Goal: Task Accomplishment & Management: Use online tool/utility

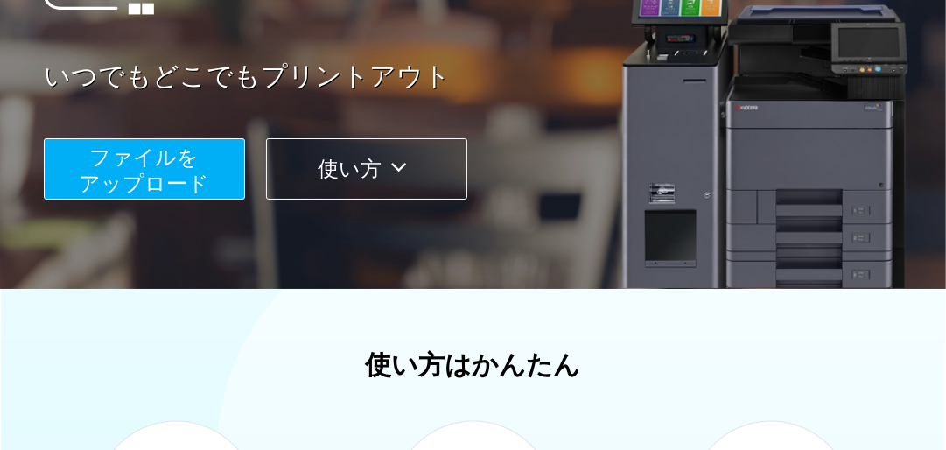
click at [200, 174] on span "ファイルを ​​アップロード" at bounding box center [145, 170] width 130 height 50
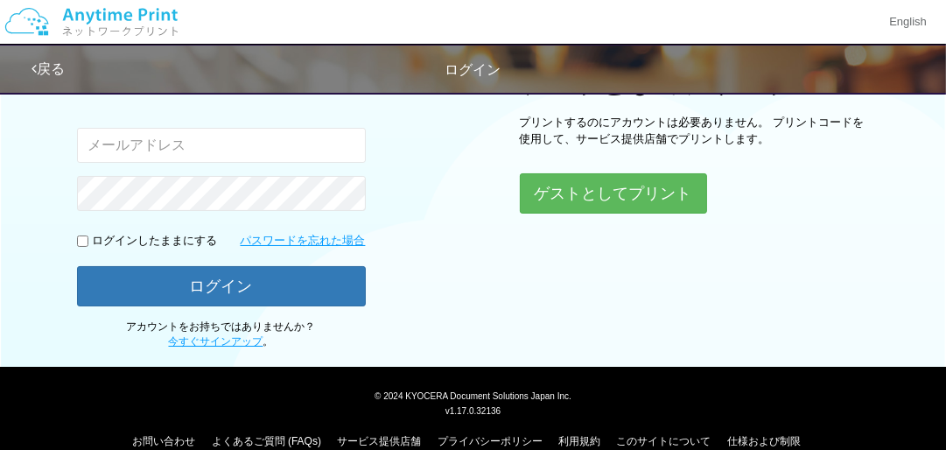
click at [184, 150] on input "email" at bounding box center [221, 145] width 289 height 35
click at [465, 184] on div "ログイン Google アカウントでログイン または 入力されたメールアドレスまたはパスワードが正しくありません。 ログインしたままにする パスワードを忘れた…" at bounding box center [473, 94] width 946 height 512
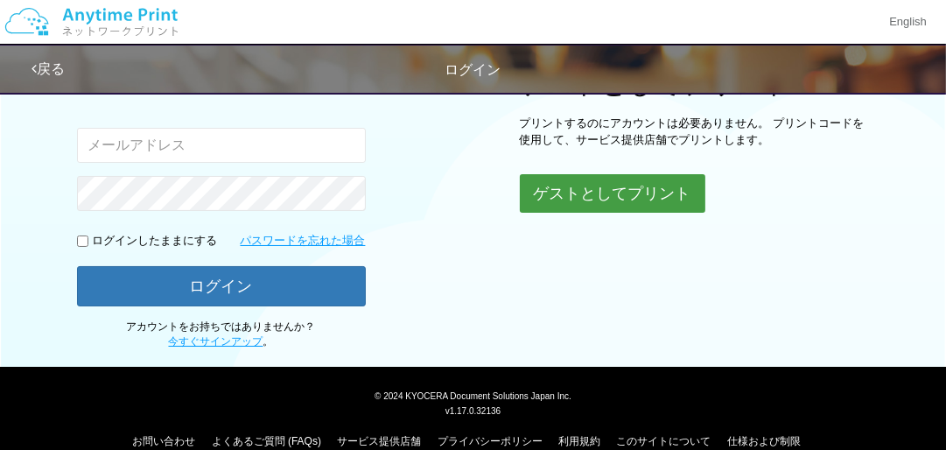
click at [657, 184] on button "ゲストとしてプリント" at bounding box center [613, 193] width 186 height 39
click at [626, 191] on button "ゲストとしてプリント" at bounding box center [613, 193] width 186 height 39
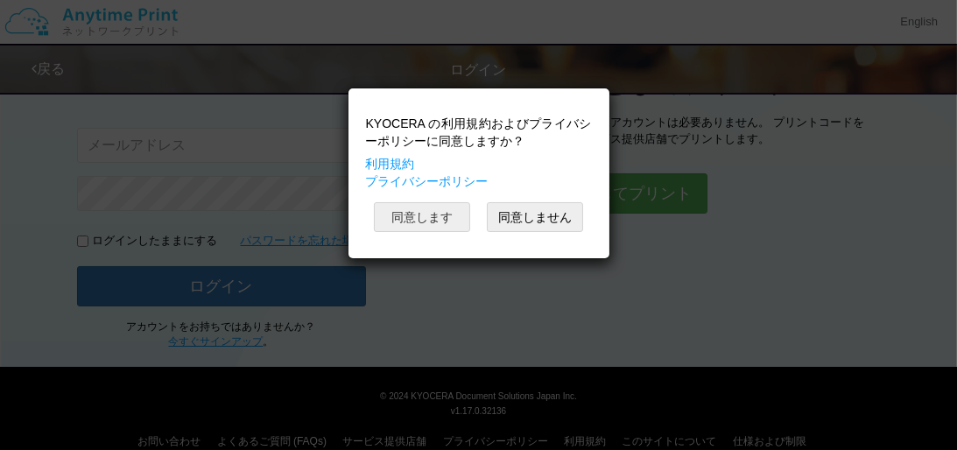
click at [446, 222] on button "同意します" at bounding box center [422, 217] width 96 height 30
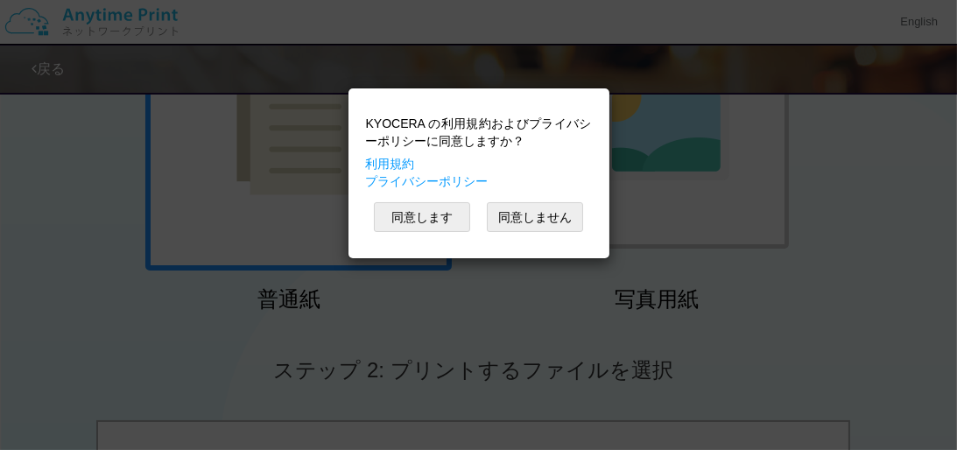
click at [946, 208] on div "KYOCERA の利用規約およびプライバシーポリシーに同意しますか？ 利用規約 プライバシーポリシー 同意します 同意しません" at bounding box center [478, 225] width 957 height 450
click at [834, 179] on div "KYOCERA の利用規約およびプライバシーポリシーに同意しますか？ 利用規約 プライバシーポリシー 同意します 同意しません" at bounding box center [478, 225] width 957 height 450
click at [447, 215] on button "同意します" at bounding box center [422, 217] width 96 height 30
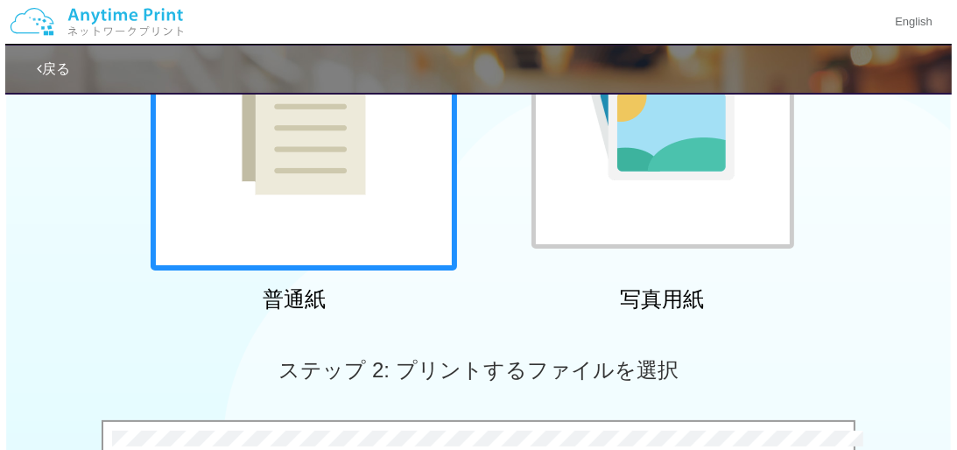
scroll to position [524, 0]
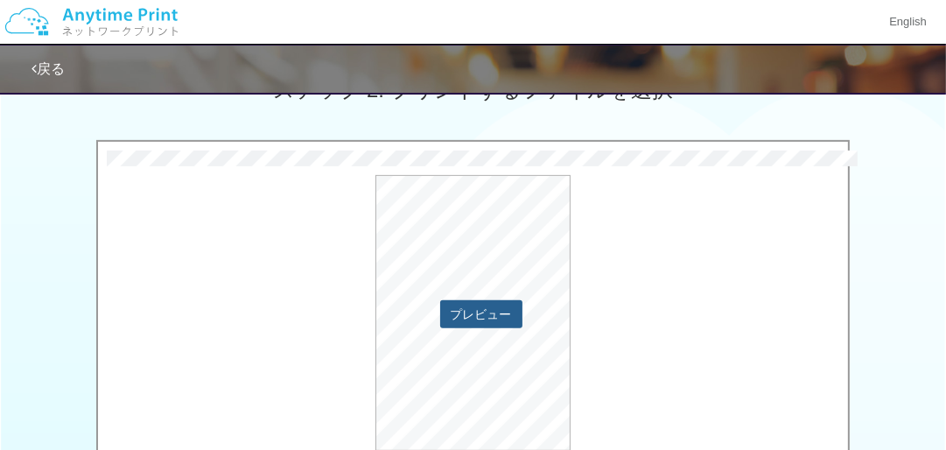
click at [477, 320] on button "プレビュー" at bounding box center [481, 314] width 82 height 28
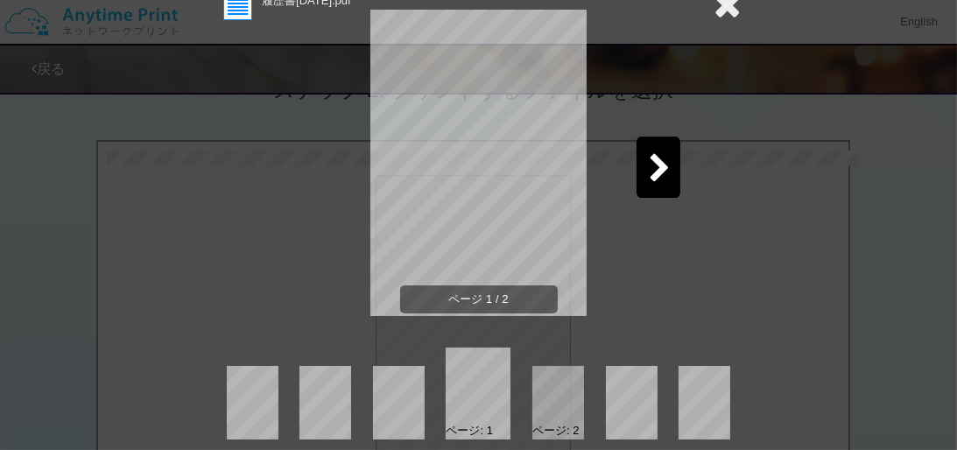
scroll to position [96, 0]
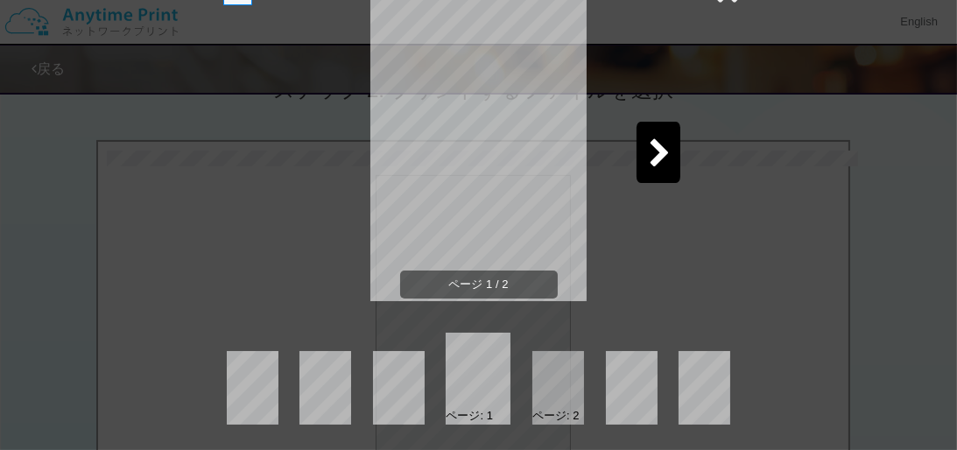
click at [652, 158] on icon at bounding box center [661, 154] width 22 height 31
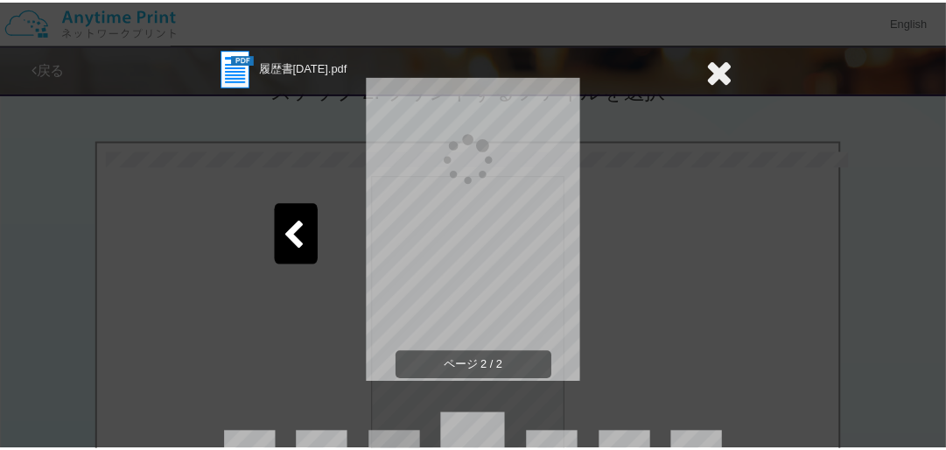
scroll to position [0, 0]
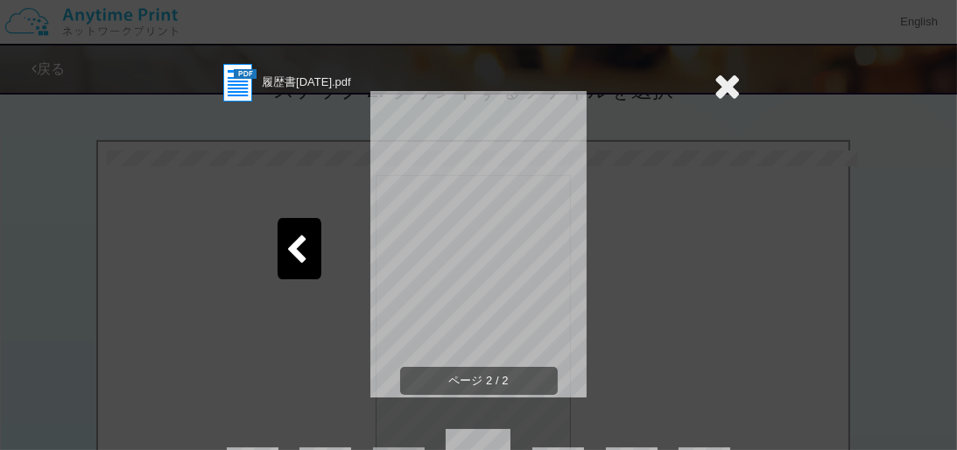
click at [736, 78] on div "履歴書[DATE].pdf ページ 2 / 2 ページ: 1 ページ: 2" at bounding box center [478, 225] width 957 height 450
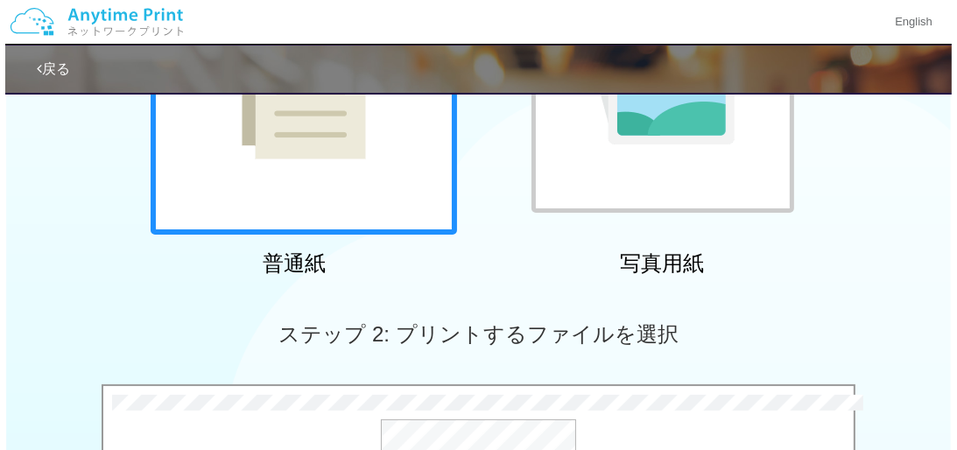
scroll to position [560, 0]
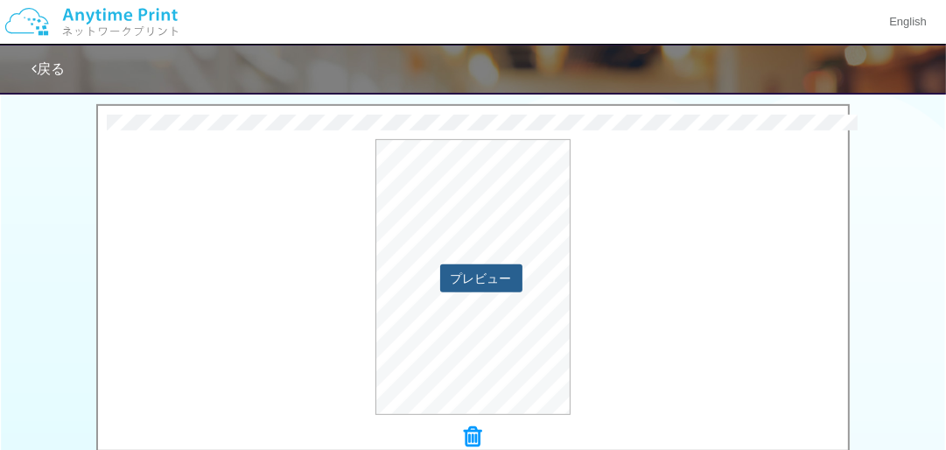
click at [480, 267] on button "プレビュー" at bounding box center [481, 278] width 82 height 28
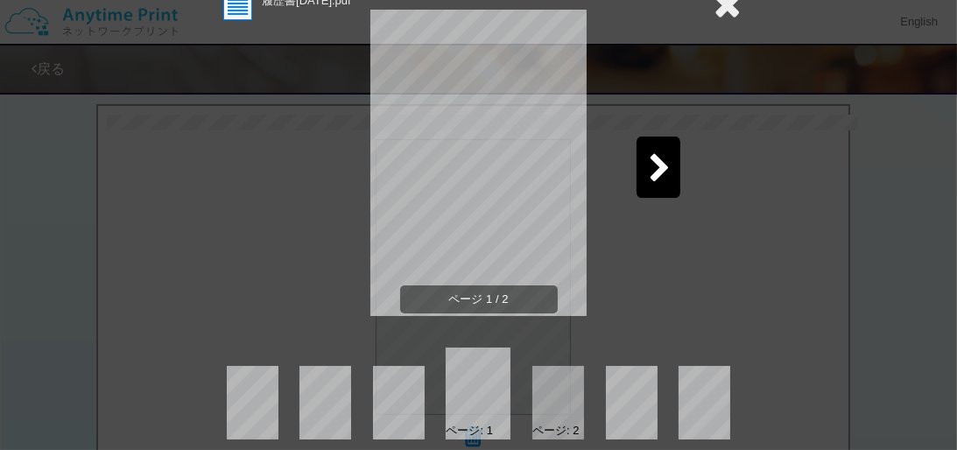
scroll to position [96, 0]
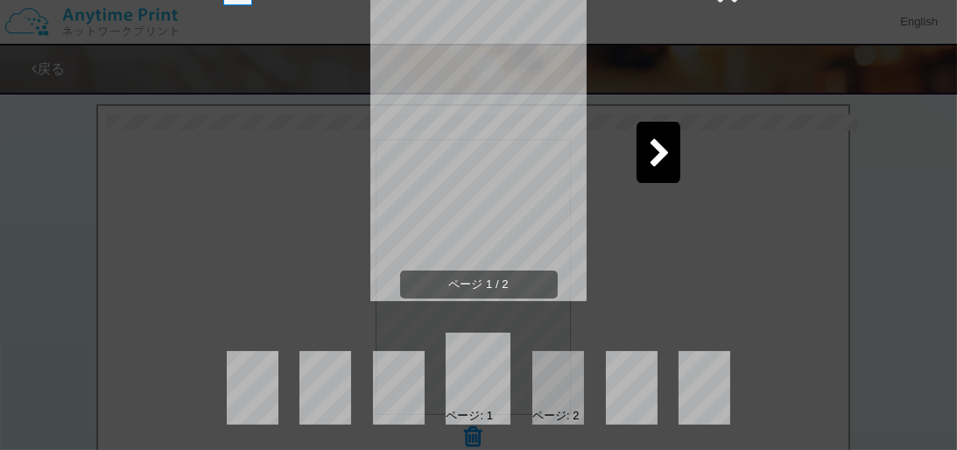
click at [552, 393] on div at bounding box center [558, 388] width 52 height 74
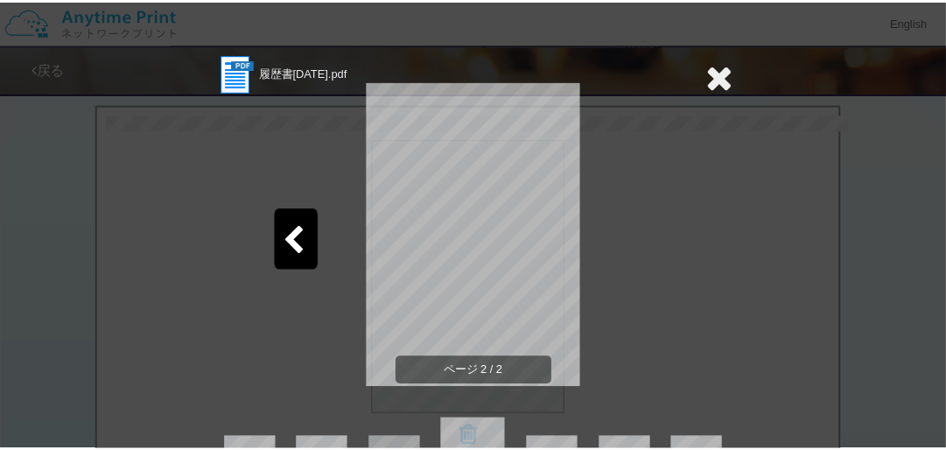
scroll to position [0, 0]
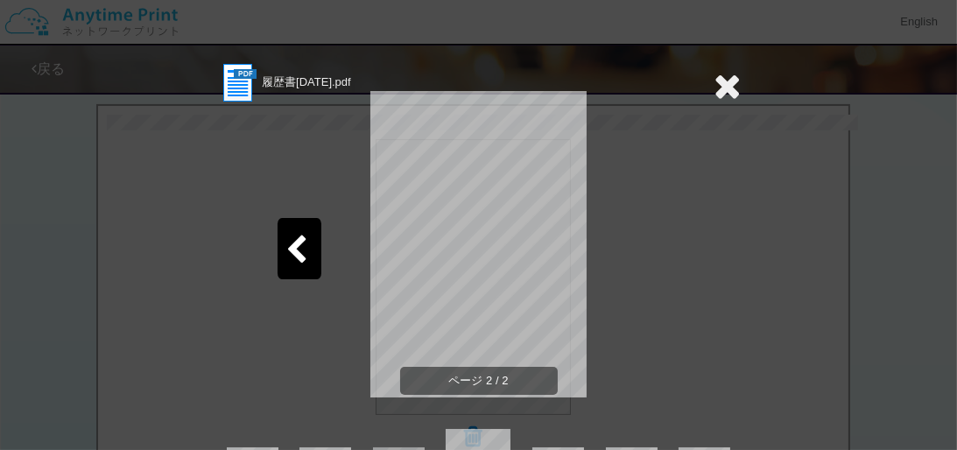
click at [701, 112] on div "ページ 2 / 2" at bounding box center [478, 258] width 525 height 306
click at [726, 81] on icon at bounding box center [727, 85] width 27 height 35
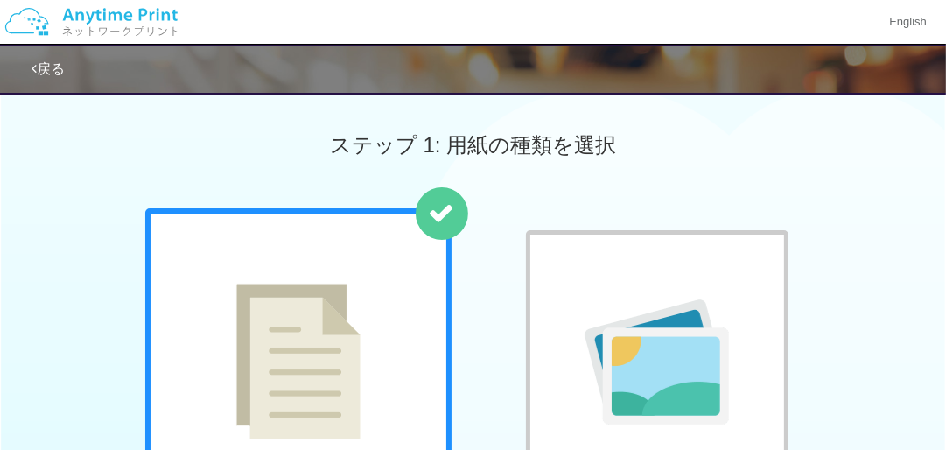
click at [52, 70] on link "戻る" at bounding box center [48, 68] width 33 height 15
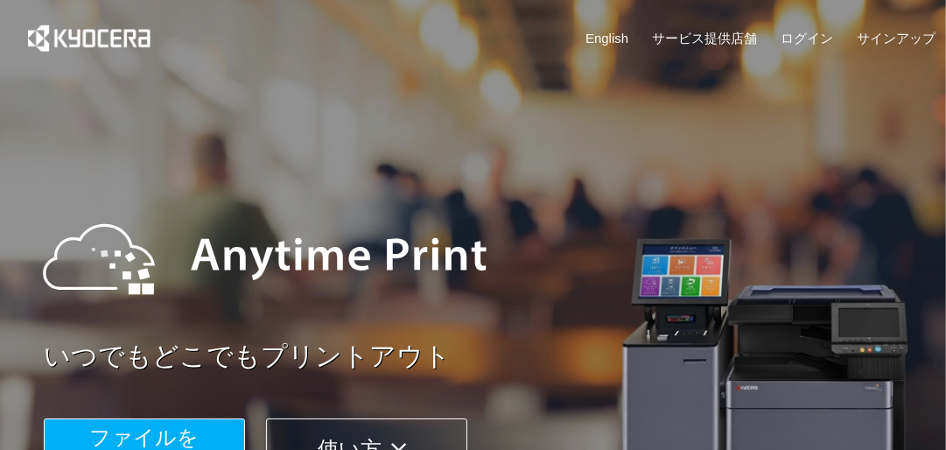
scroll to position [280, 0]
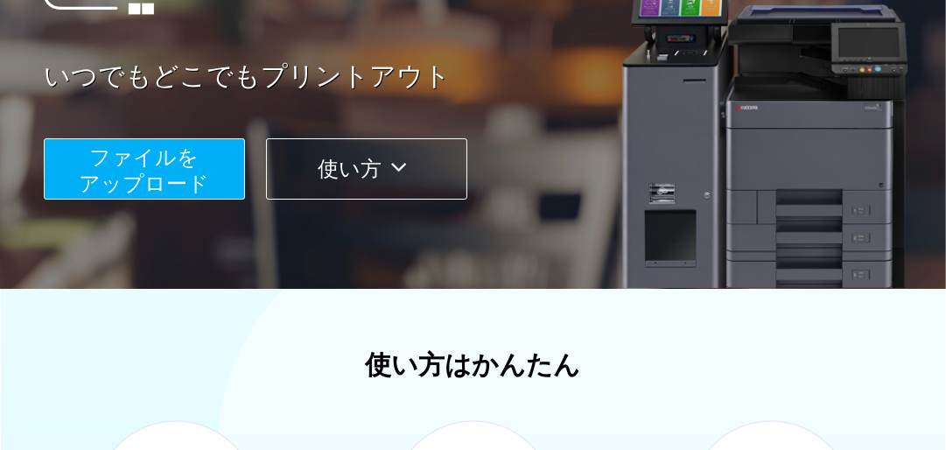
click at [189, 178] on span "ファイルを ​​アップロード" at bounding box center [145, 170] width 130 height 50
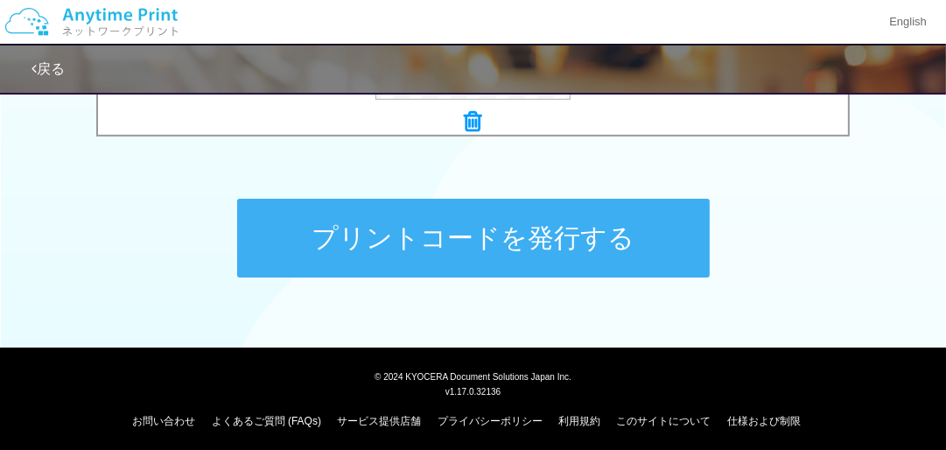
scroll to position [881, 0]
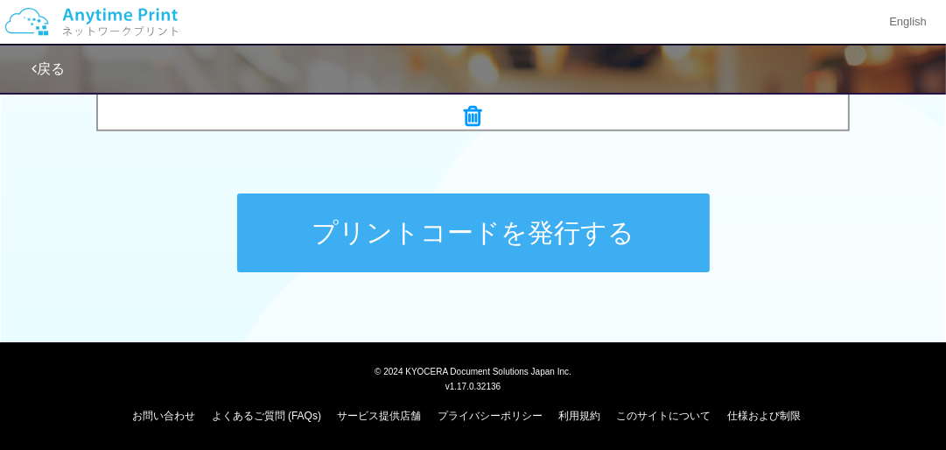
click at [489, 246] on button "プリントコードを発行する" at bounding box center [473, 232] width 473 height 79
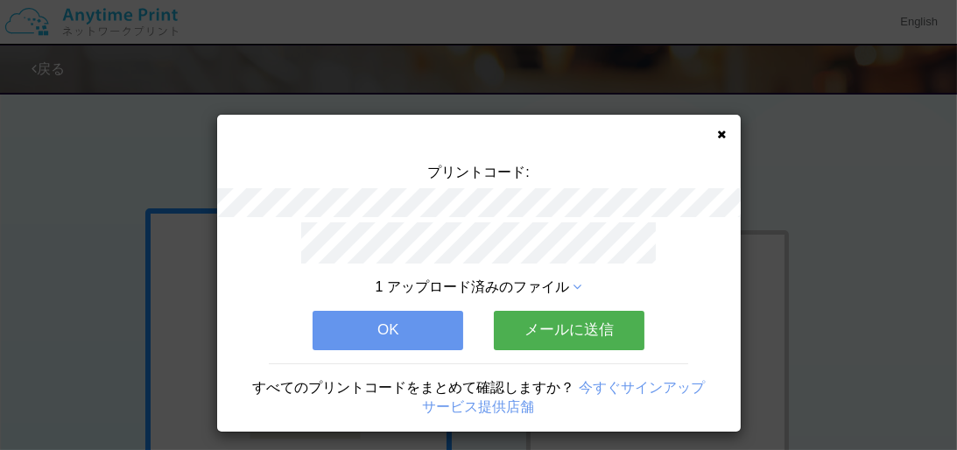
click at [582, 326] on button "メールに送信" at bounding box center [569, 330] width 151 height 39
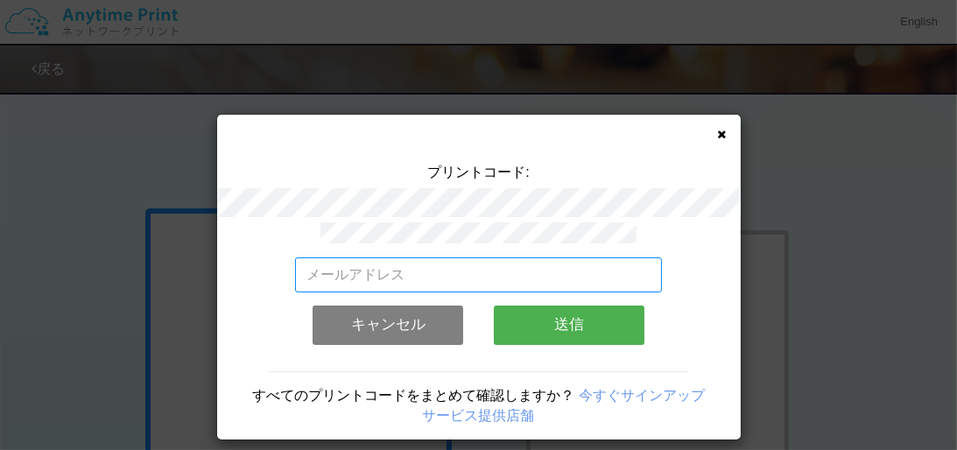
click at [494, 259] on input "email" at bounding box center [478, 274] width 367 height 35
type input "[EMAIL_ADDRESS][DOMAIN_NAME]"
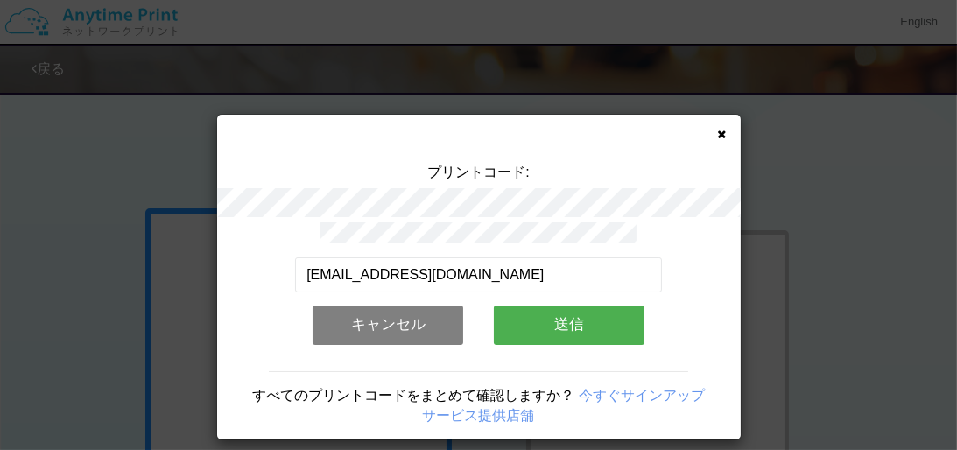
click at [586, 329] on button "送信" at bounding box center [569, 325] width 151 height 39
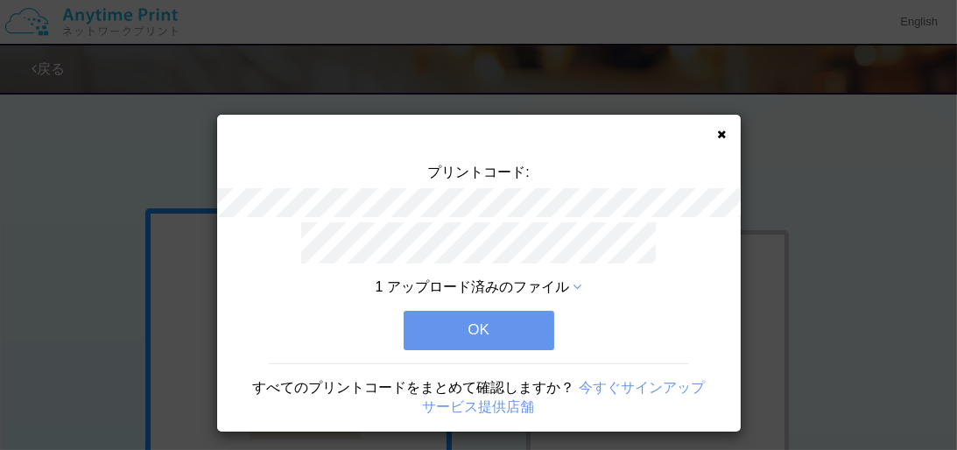
click at [502, 327] on button "OK" at bounding box center [479, 330] width 151 height 39
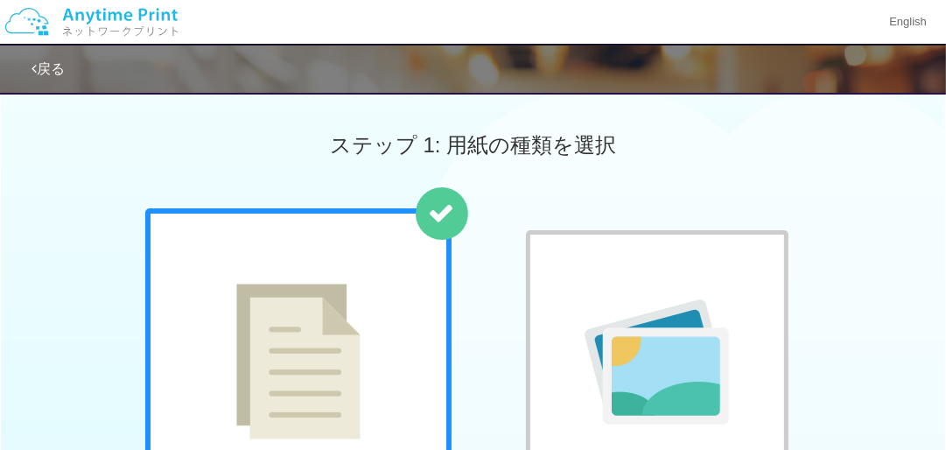
scroll to position [280, 0]
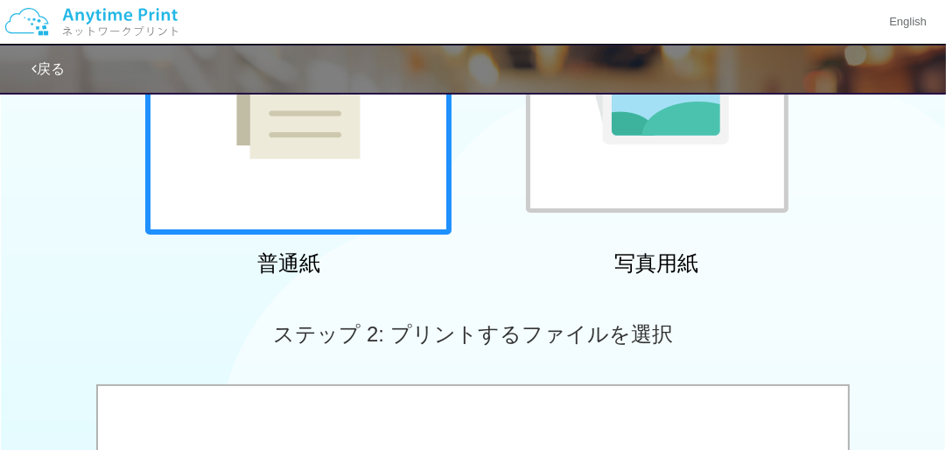
click at [654, 153] on div at bounding box center [657, 81] width 263 height 263
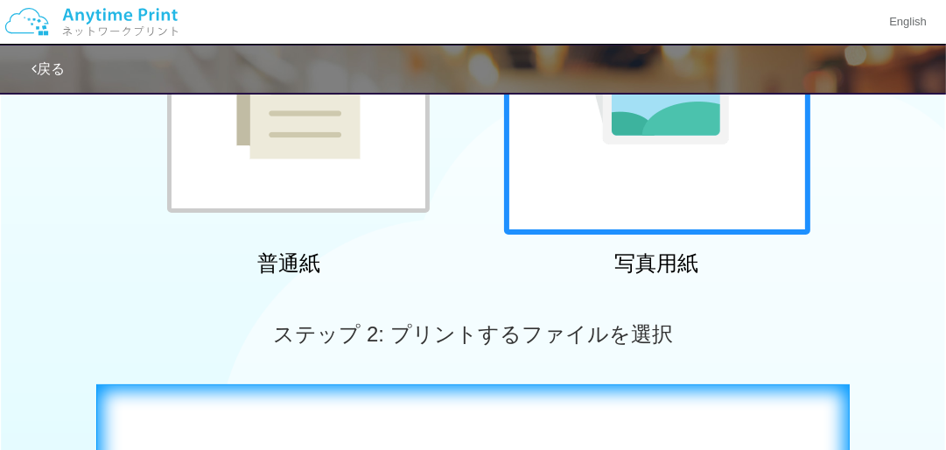
scroll to position [560, 0]
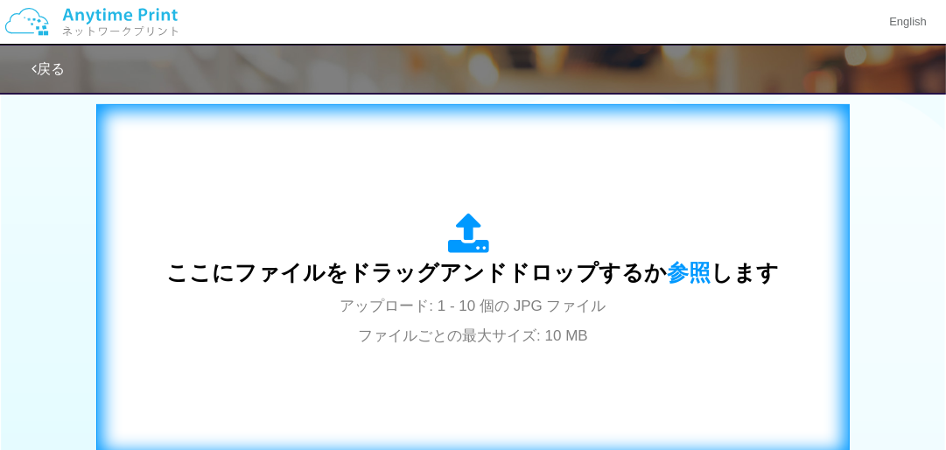
click at [446, 282] on span "ここにファイルをドラッグアンドドロップするか 参照 します" at bounding box center [473, 272] width 613 height 25
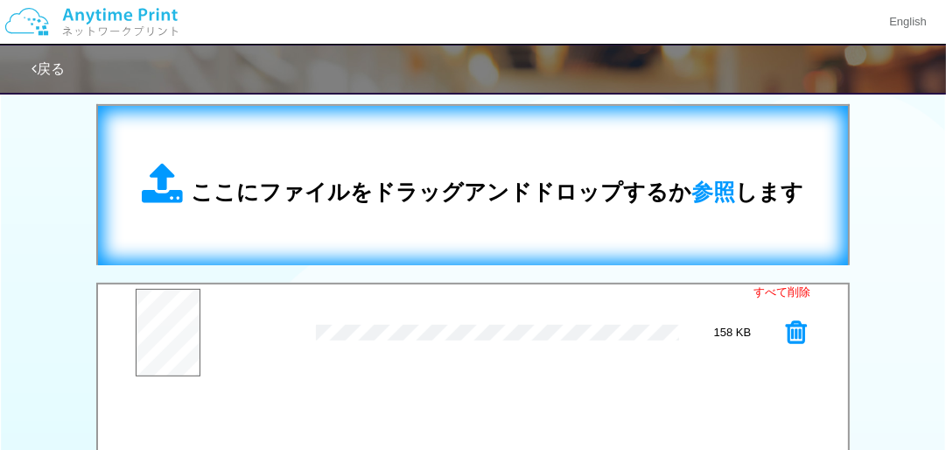
scroll to position [841, 0]
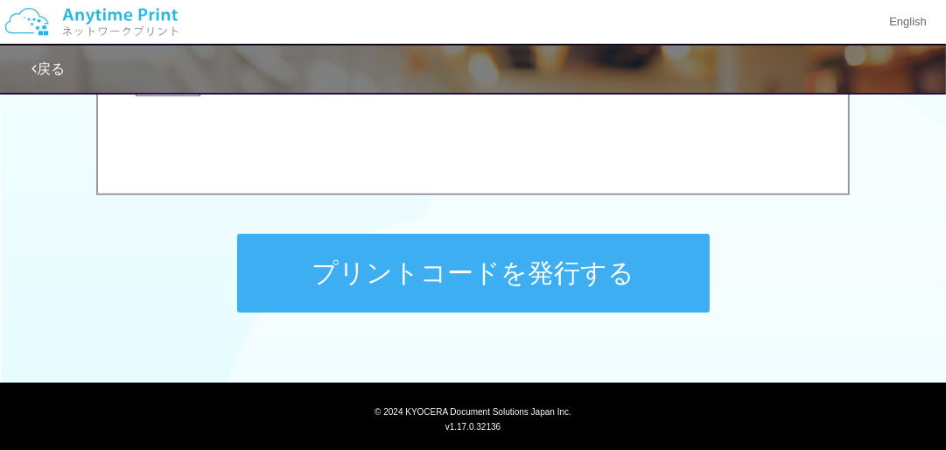
click at [548, 282] on button "プリントコードを発行する" at bounding box center [473, 273] width 473 height 79
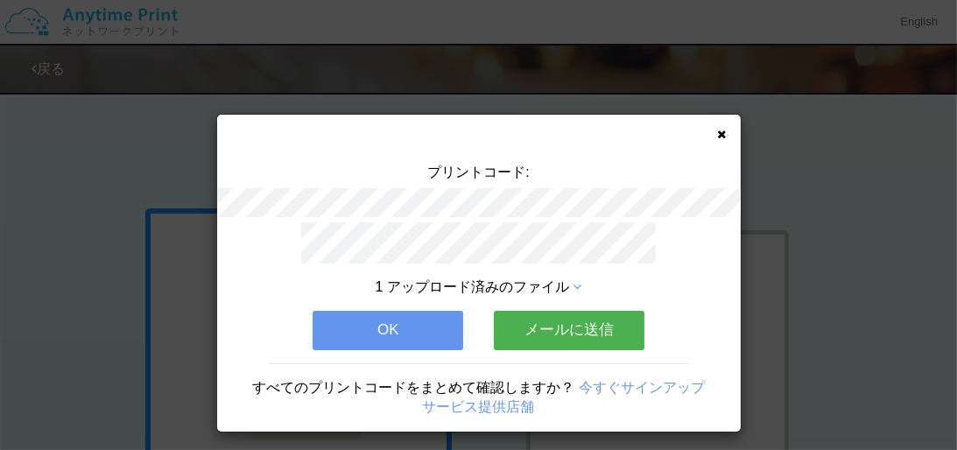
click at [383, 331] on button "OK" at bounding box center [388, 330] width 151 height 39
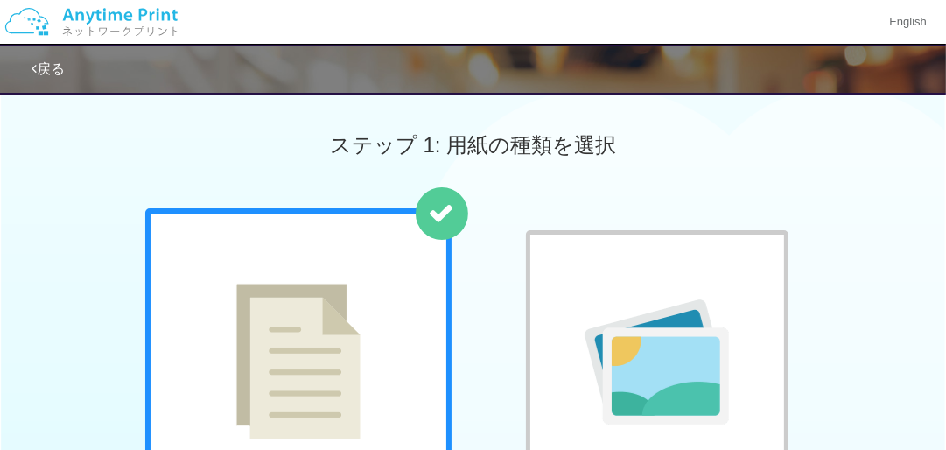
scroll to position [280, 0]
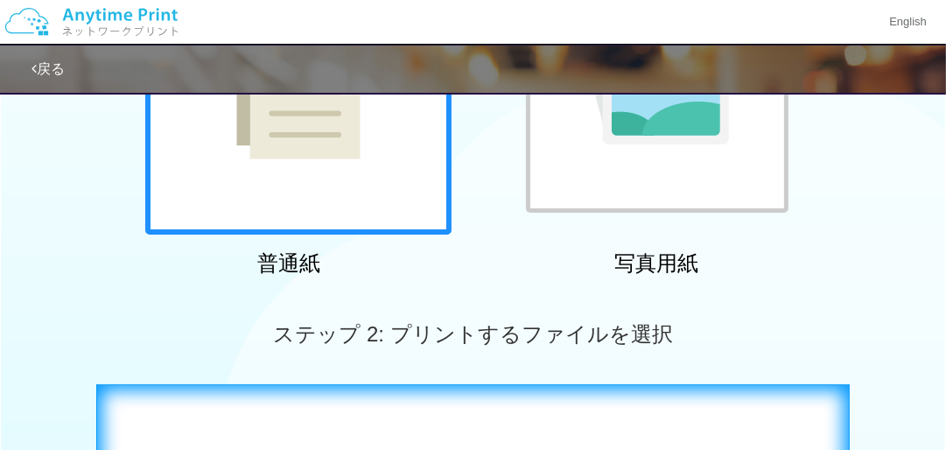
click at [630, 179] on div at bounding box center [657, 81] width 263 height 263
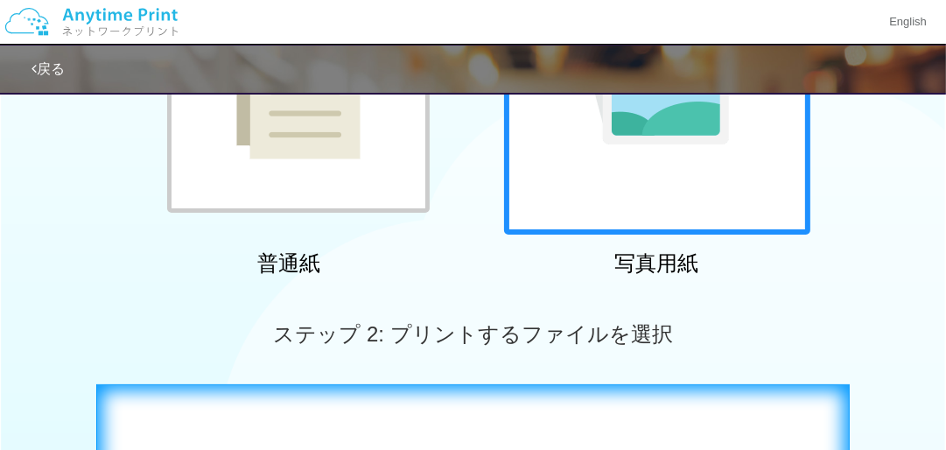
scroll to position [0, 0]
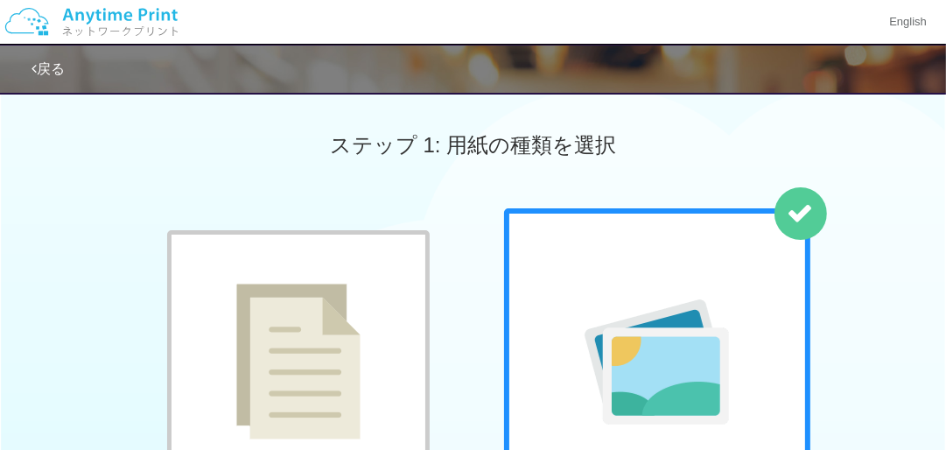
click at [43, 61] on link "戻る" at bounding box center [48, 68] width 33 height 15
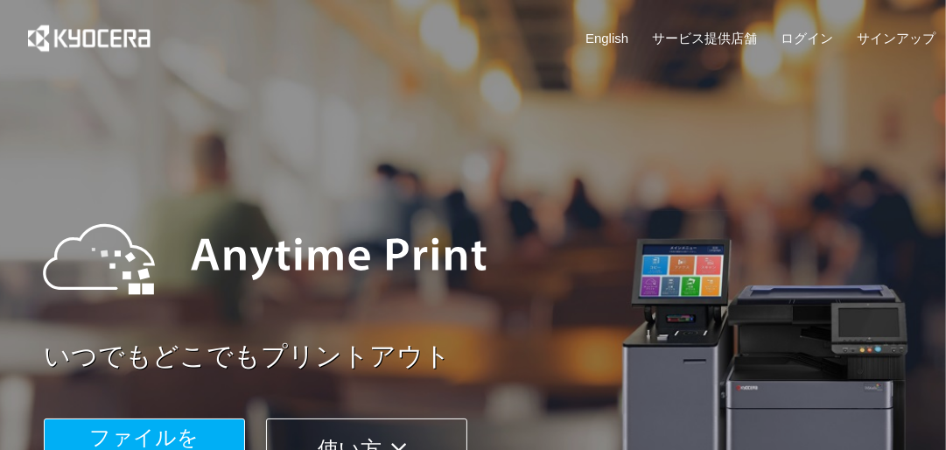
scroll to position [280, 0]
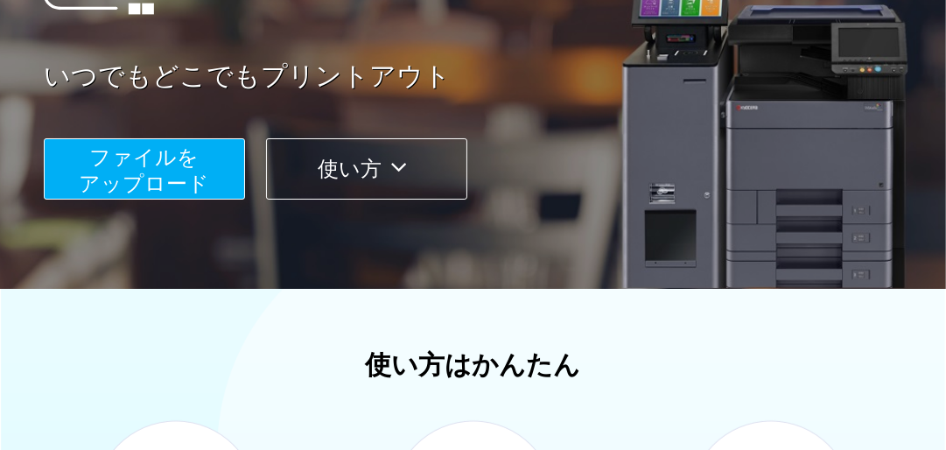
click at [169, 173] on span "ファイルを ​​アップロード" at bounding box center [145, 170] width 130 height 50
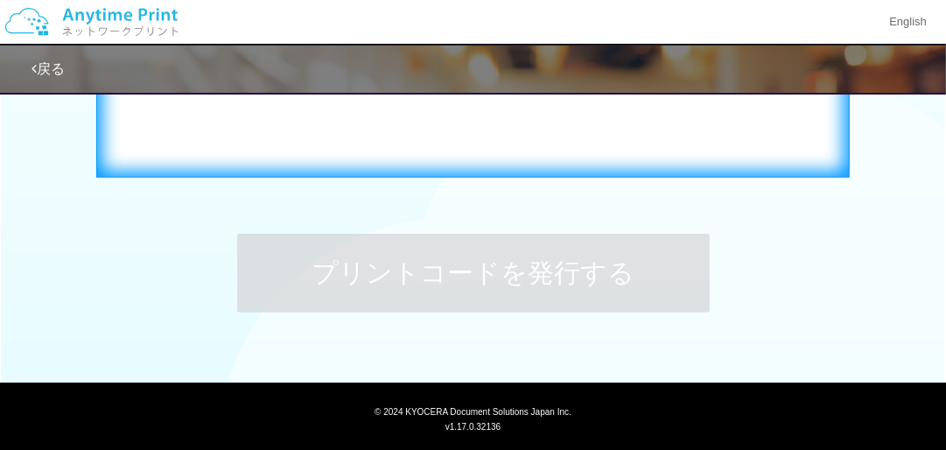
scroll to position [560, 0]
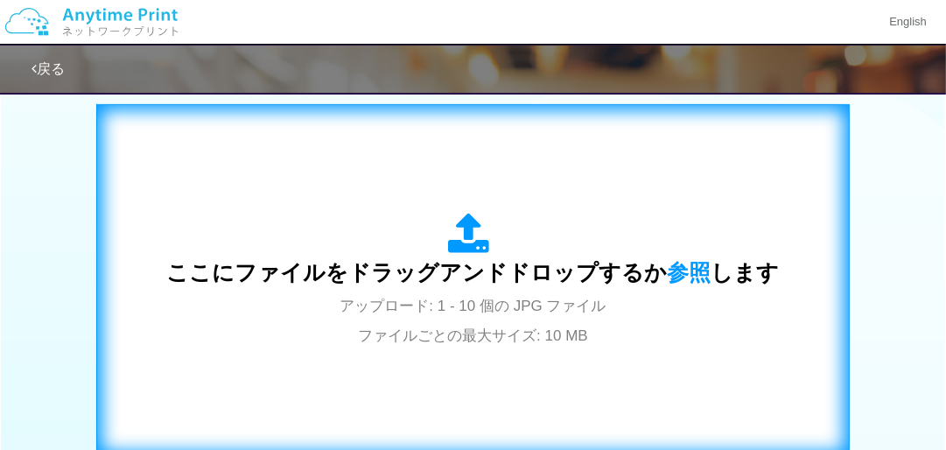
click at [496, 278] on span "ここにファイルをドラッグアンドドロップするか 参照 します" at bounding box center [473, 272] width 613 height 25
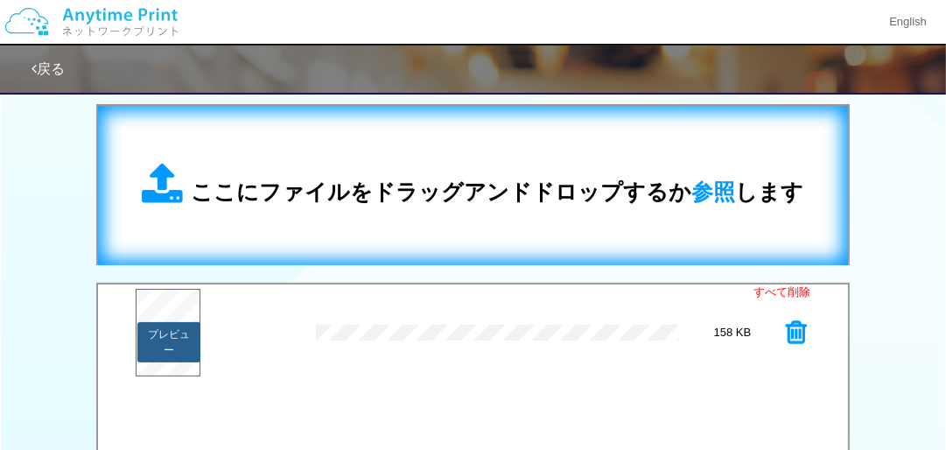
click at [193, 343] on button "プレビュー" at bounding box center [168, 342] width 63 height 40
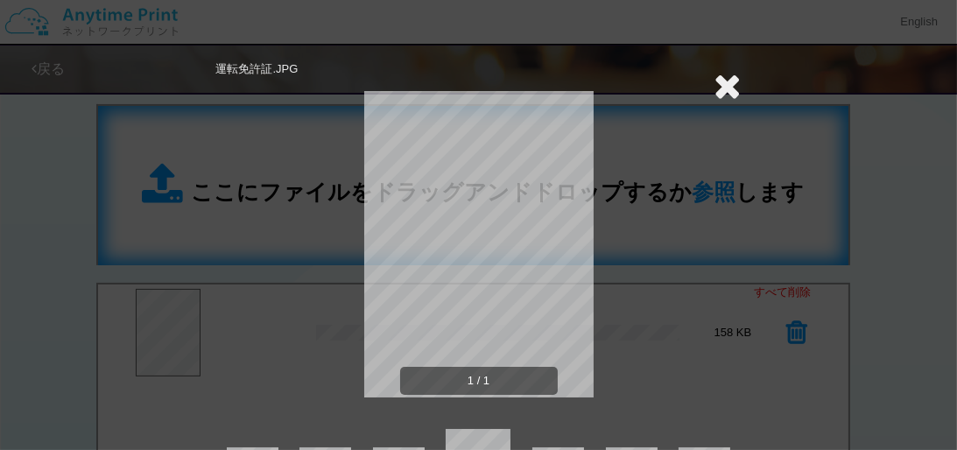
click at [734, 78] on icon at bounding box center [727, 85] width 27 height 35
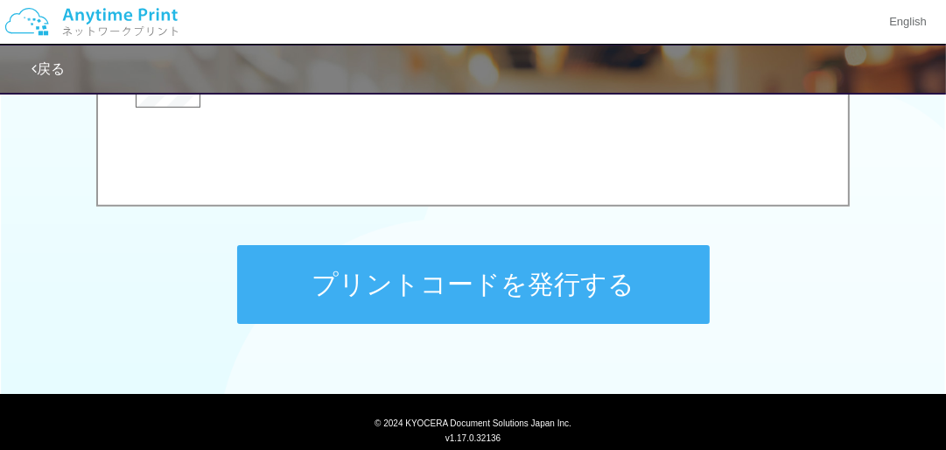
scroll to position [840, 0]
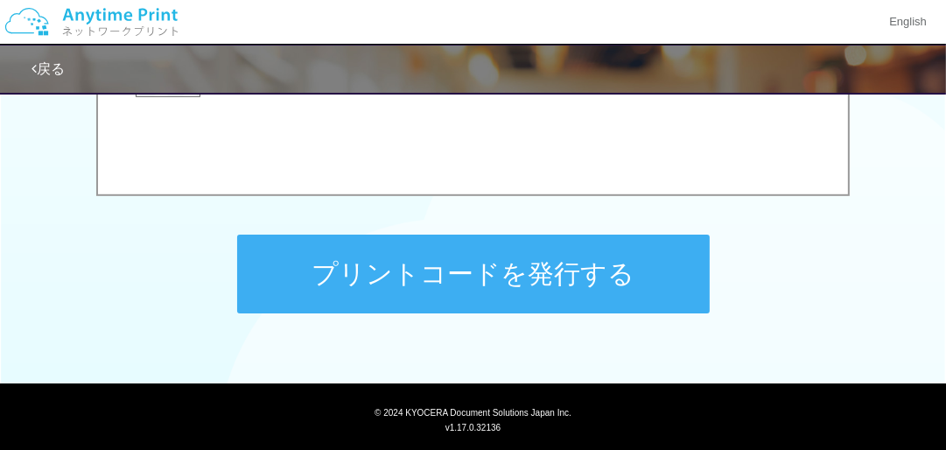
click at [519, 274] on button "プリントコードを発行する" at bounding box center [473, 274] width 473 height 79
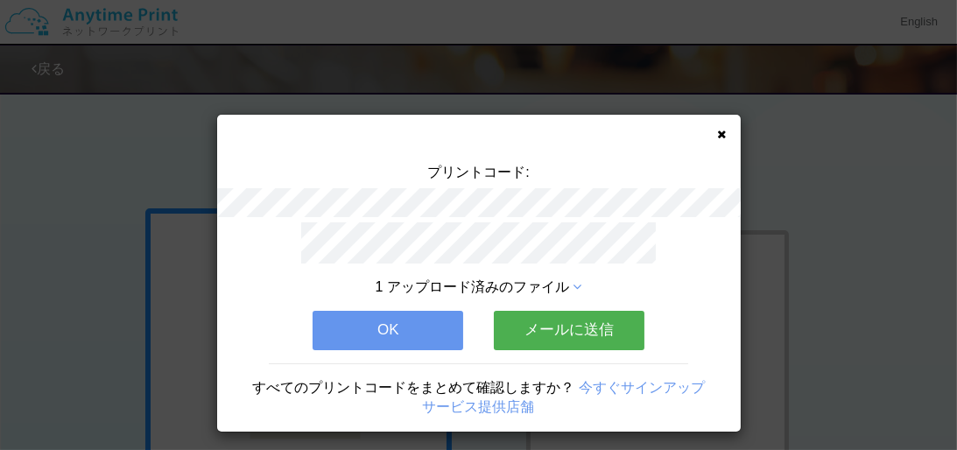
click at [611, 318] on button "メールに送信" at bounding box center [569, 330] width 151 height 39
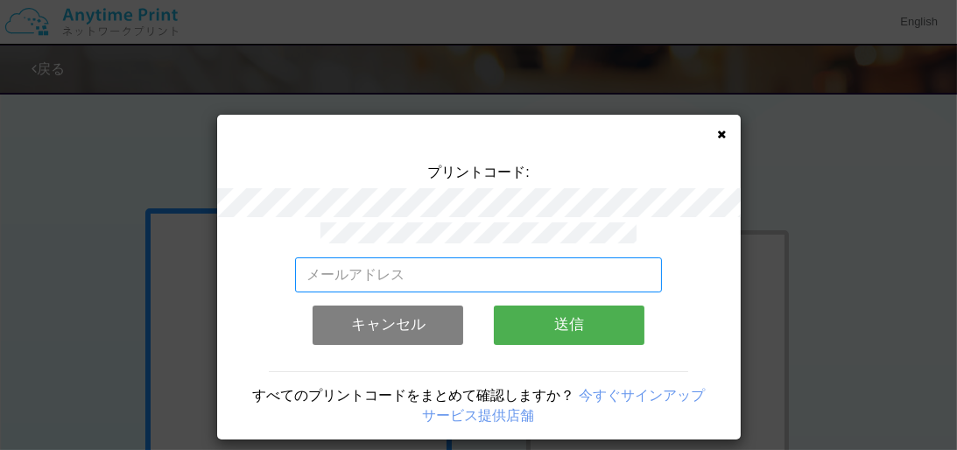
click at [507, 264] on input "email" at bounding box center [478, 274] width 367 height 35
type input "[EMAIL_ADDRESS][DOMAIN_NAME]"
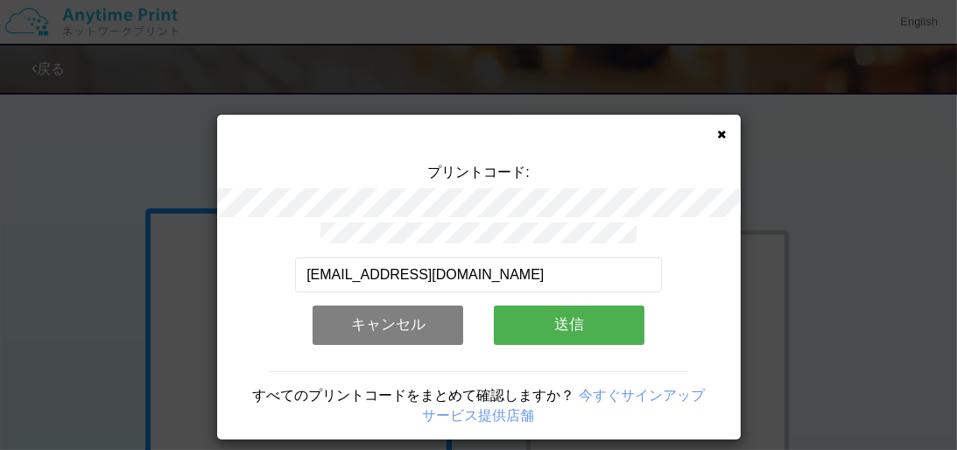
click at [584, 324] on button "送信" at bounding box center [569, 325] width 151 height 39
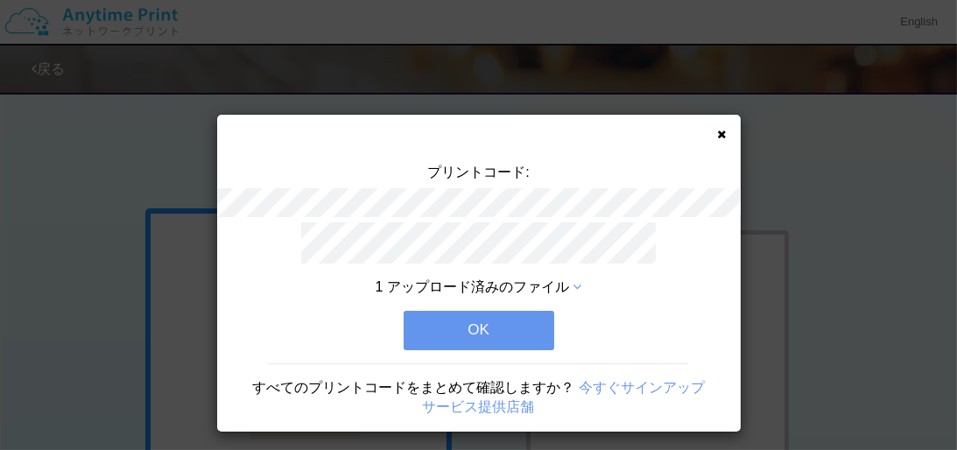
click at [494, 334] on button "OK" at bounding box center [479, 330] width 151 height 39
